Goal: Use online tool/utility: Use online tool/utility

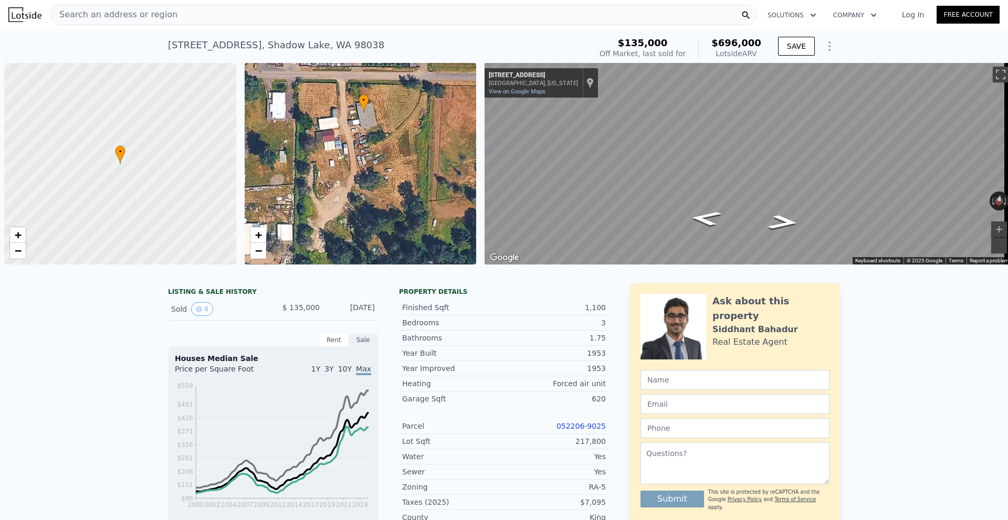
scroll to position [0, 4]
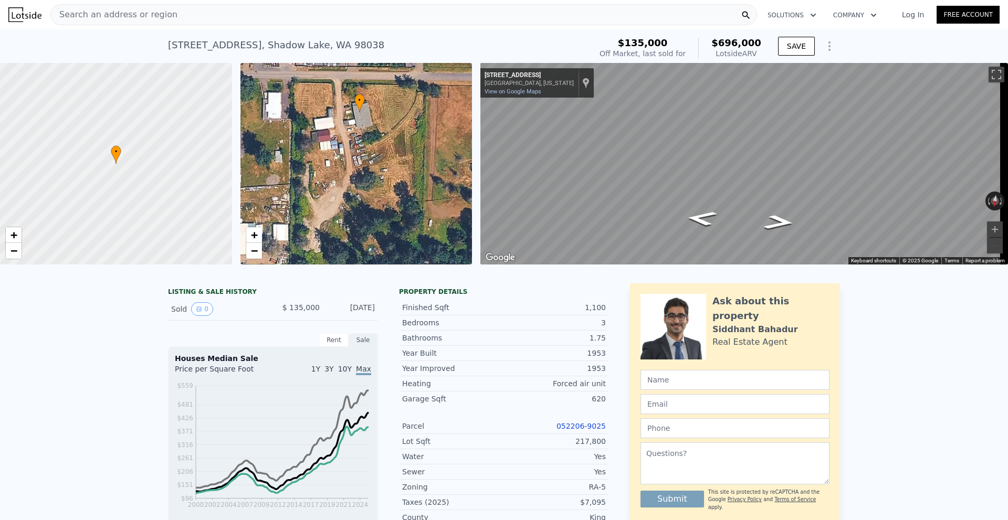
click at [156, 17] on span "Search an address or region" at bounding box center [114, 14] width 127 height 13
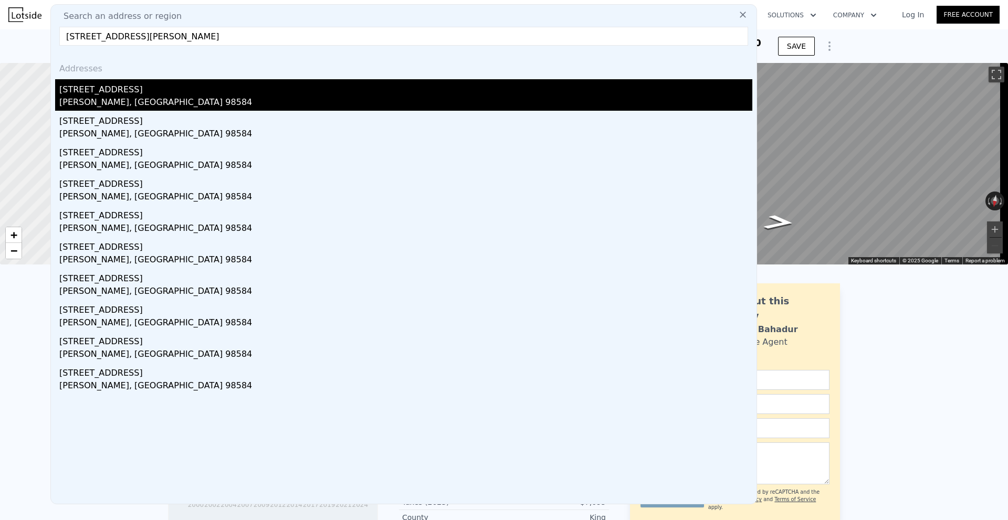
type input "[STREET_ADDRESS][PERSON_NAME]"
click at [171, 101] on div "[PERSON_NAME], [GEOGRAPHIC_DATA] 98584" at bounding box center [405, 103] width 693 height 15
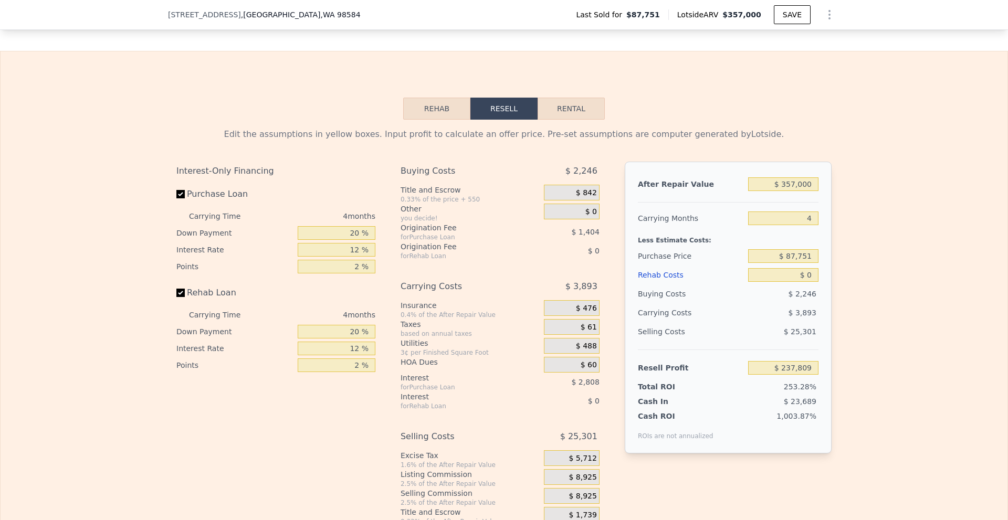
scroll to position [1467, 0]
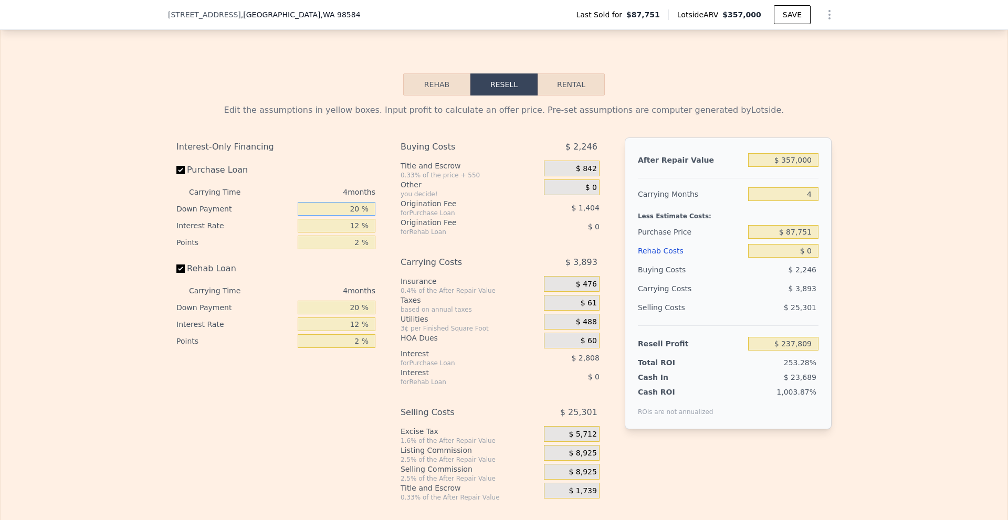
click at [350, 216] on input "20 %" at bounding box center [337, 209] width 78 height 14
type input "10 %"
type input "$ 237,281"
type input "10 %"
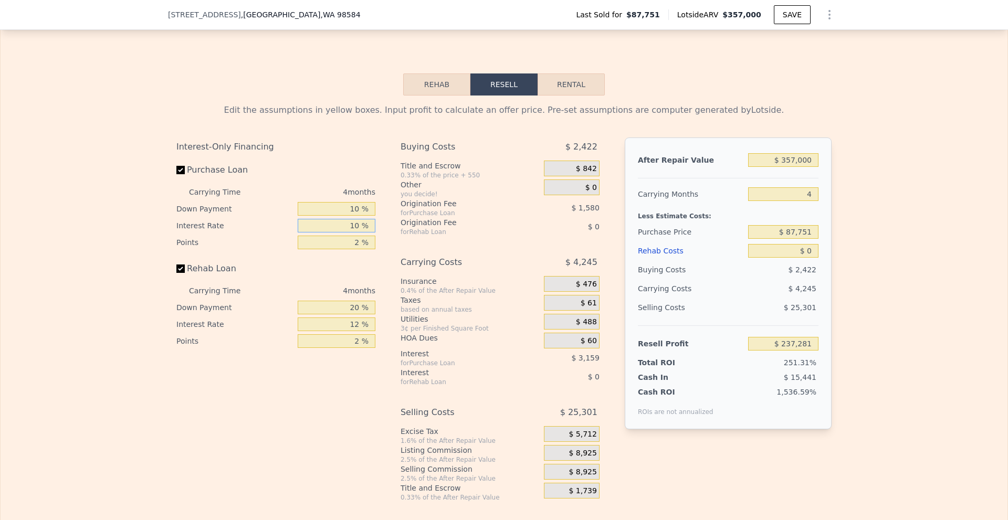
type input "10 %"
type input "$ 237,809"
type input "1 %"
type input "$ 238,599"
type input "1 %"
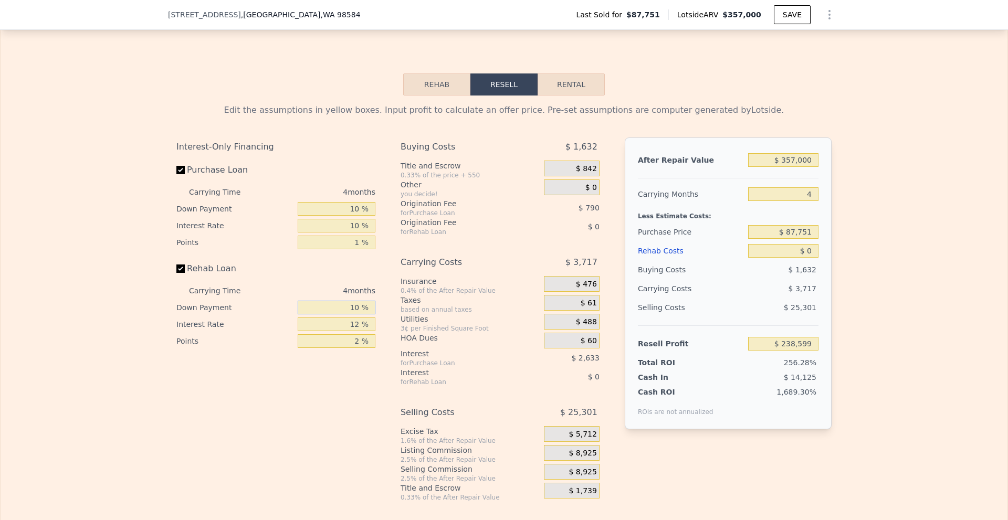
type input "10 %"
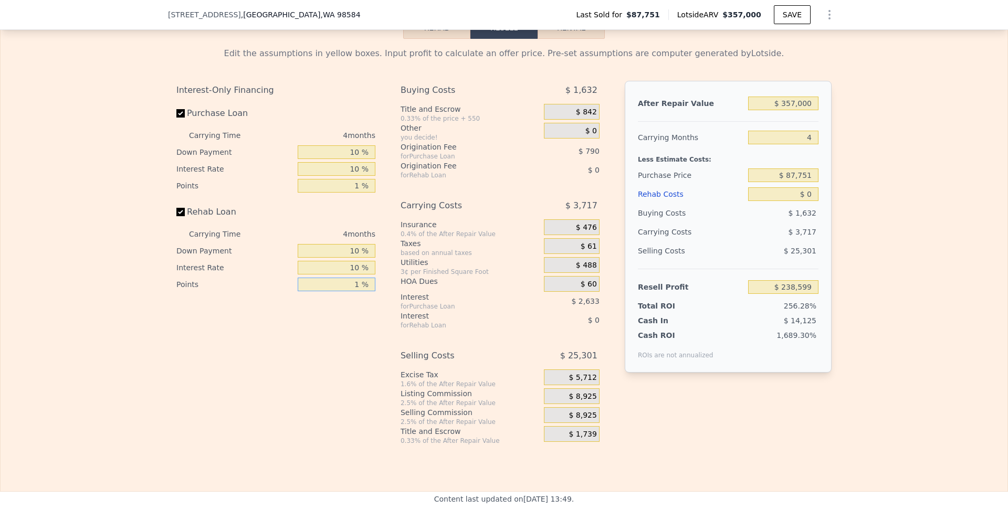
scroll to position [1624, 0]
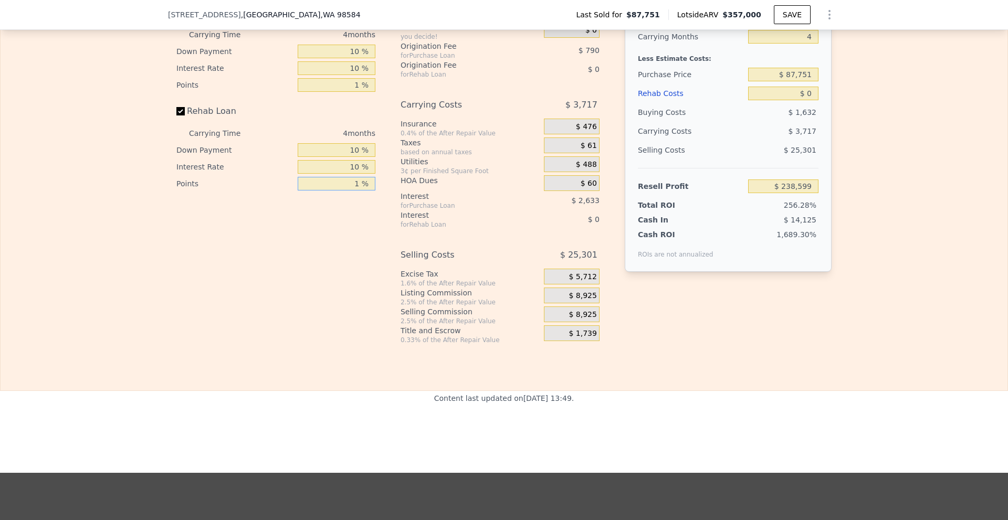
type input "1 %"
click at [563, 304] on div "$ 8,925" at bounding box center [572, 296] width 56 height 16
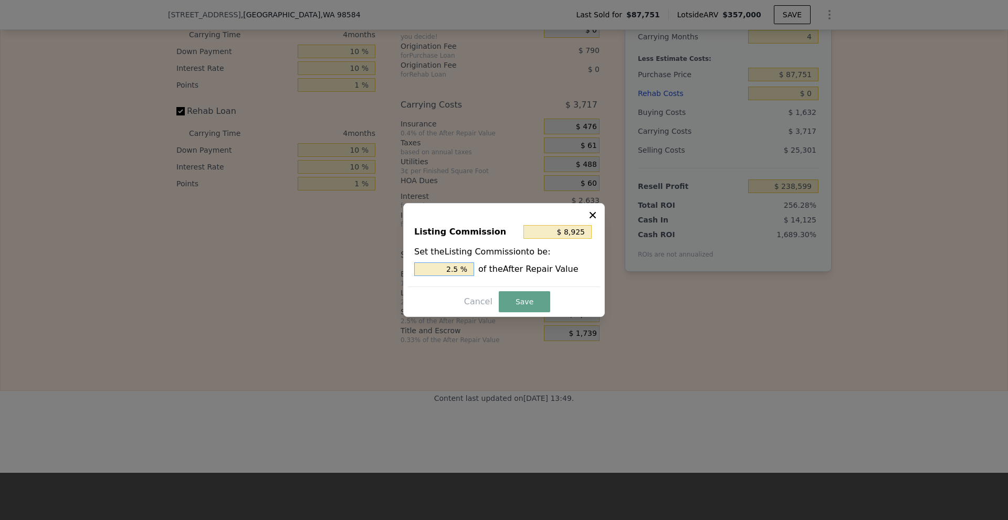
drag, startPoint x: 447, startPoint y: 267, endPoint x: 453, endPoint y: 269, distance: 6.1
click at [453, 269] on input "2.5 %" at bounding box center [444, 270] width 60 height 14
type input "$ 5,355"
type input "1.5 %"
click at [534, 299] on button "Save" at bounding box center [524, 301] width 51 height 21
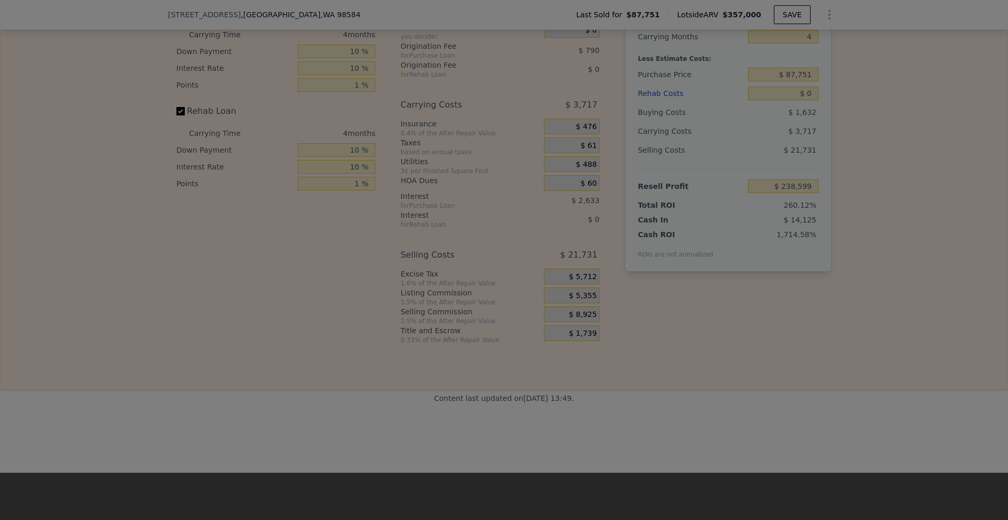
type input "$ 242,169"
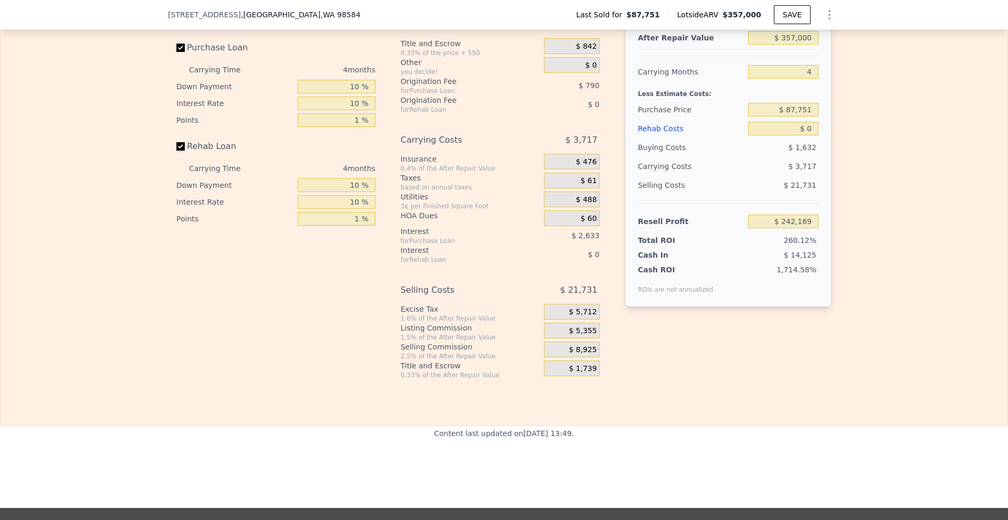
scroll to position [1572, 0]
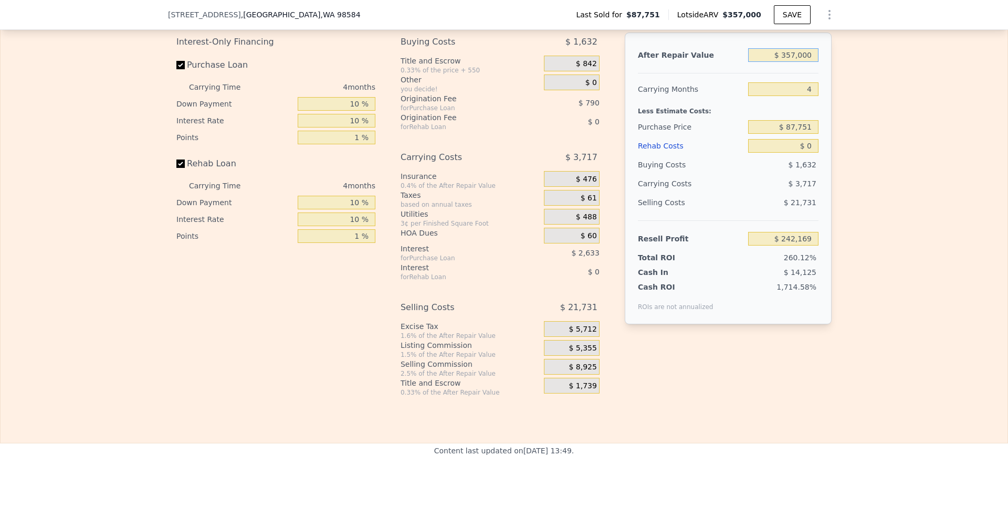
click at [791, 62] on input "$ 357,000" at bounding box center [783, 55] width 70 height 14
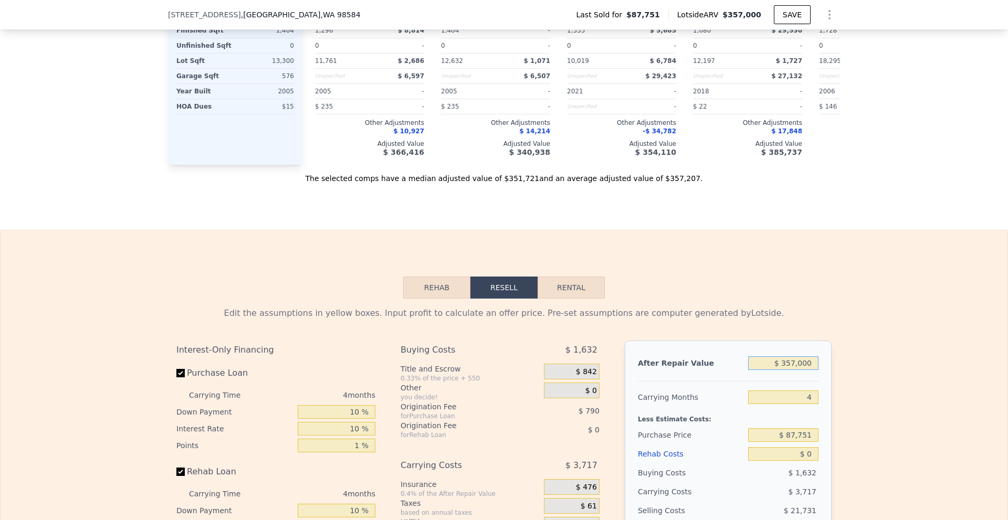
scroll to position [1467, 0]
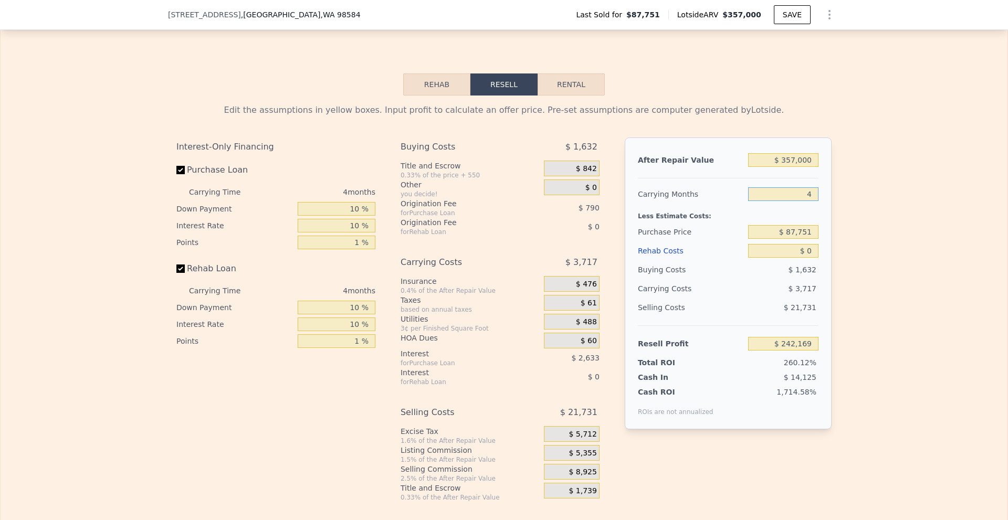
drag, startPoint x: 800, startPoint y: 209, endPoint x: 808, endPoint y: 209, distance: 7.9
click at [808, 201] on input "4" at bounding box center [783, 194] width 70 height 14
click at [842, 226] on div "Edit the assumptions in yellow boxes. Input profit to calculate an offer price.…" at bounding box center [504, 299] width 1007 height 406
click at [803, 258] on input "$ 0" at bounding box center [783, 251] width 70 height 14
type input "$ 1,000"
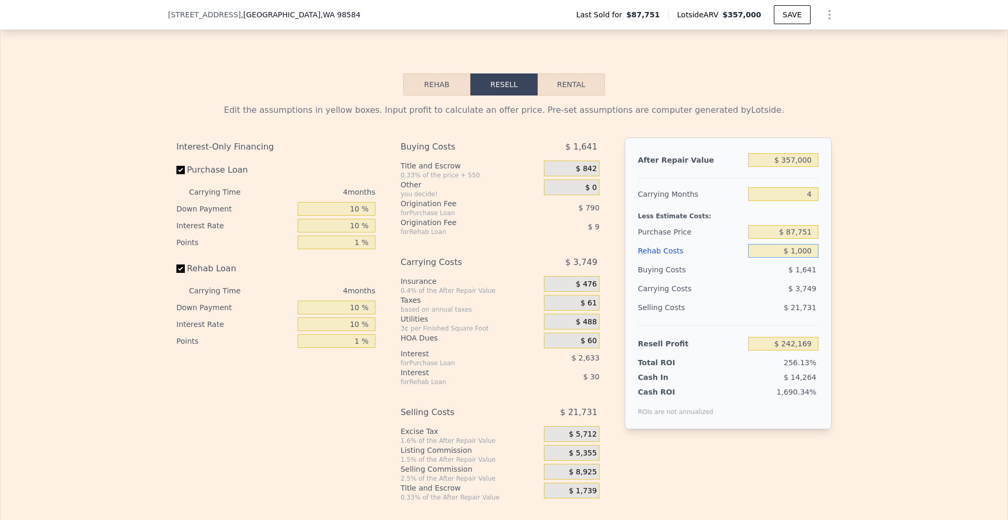
type input "$ 241,128"
type input "$ 10,000"
type input "$ 231,779"
type input "$ 100,000"
type input "$ 138,269"
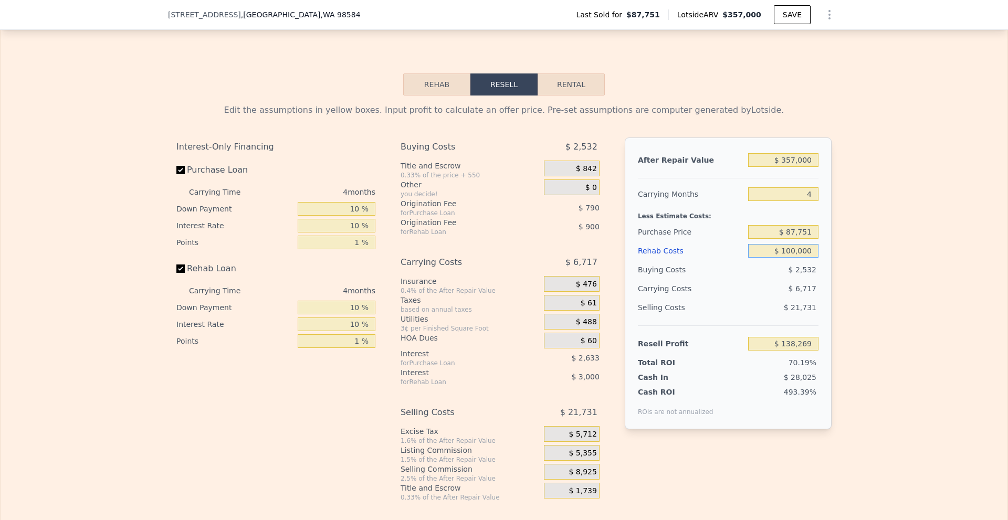
scroll to position [1519, 0]
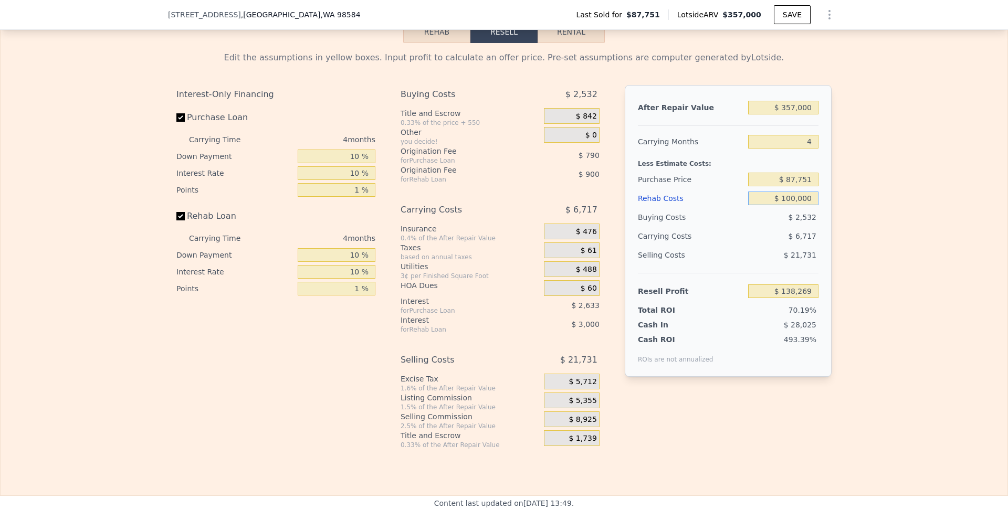
type input "$ 100,000"
click at [882, 276] on div "Edit the assumptions in yellow boxes. Input profit to calculate an offer price.…" at bounding box center [504, 246] width 1007 height 406
drag, startPoint x: 787, startPoint y: 195, endPoint x: 814, endPoint y: 193, distance: 26.9
click at [814, 186] on input "$ 87,751" at bounding box center [783, 180] width 70 height 14
type input "$ 225,000"
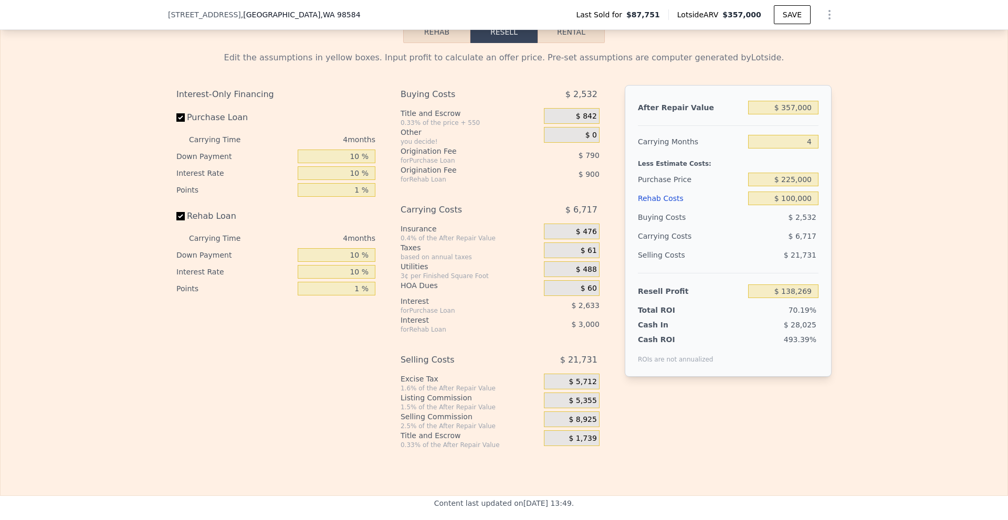
click at [824, 199] on div "After Repair Value $ 357,000 Carrying Months 4 Less Estimate Costs: Purchase Pr…" at bounding box center [728, 231] width 207 height 292
type input "-$ 4,792"
drag, startPoint x: 782, startPoint y: 194, endPoint x: 795, endPoint y: 191, distance: 12.9
click at [795, 186] on input "$ 225,000" at bounding box center [783, 180] width 70 height 14
type input "$ 180,000"
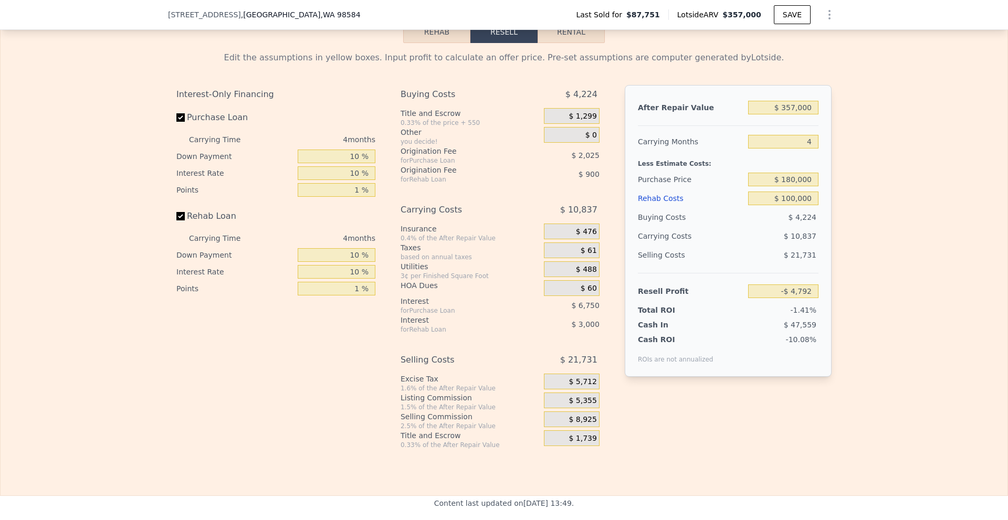
click at [881, 212] on div "Edit the assumptions in yellow boxes. Input profit to calculate an offer price.…" at bounding box center [504, 246] width 1007 height 406
type input "$ 42,115"
type input "$ 0"
type input "$ 237,809"
